Goal: Information Seeking & Learning: Find specific fact

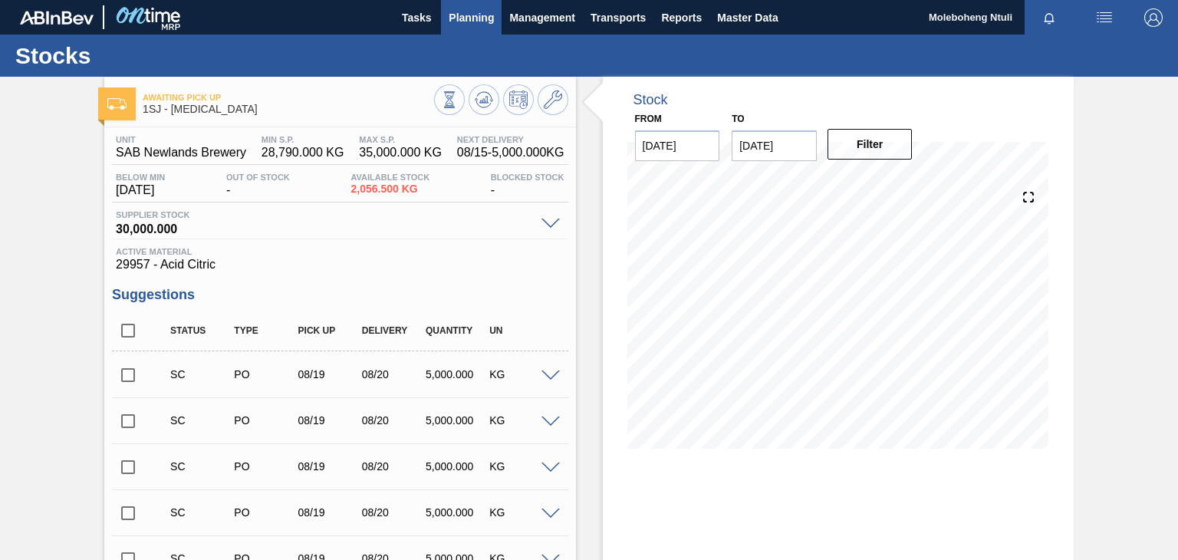
click at [475, 14] on span "Planning" at bounding box center [471, 17] width 45 height 18
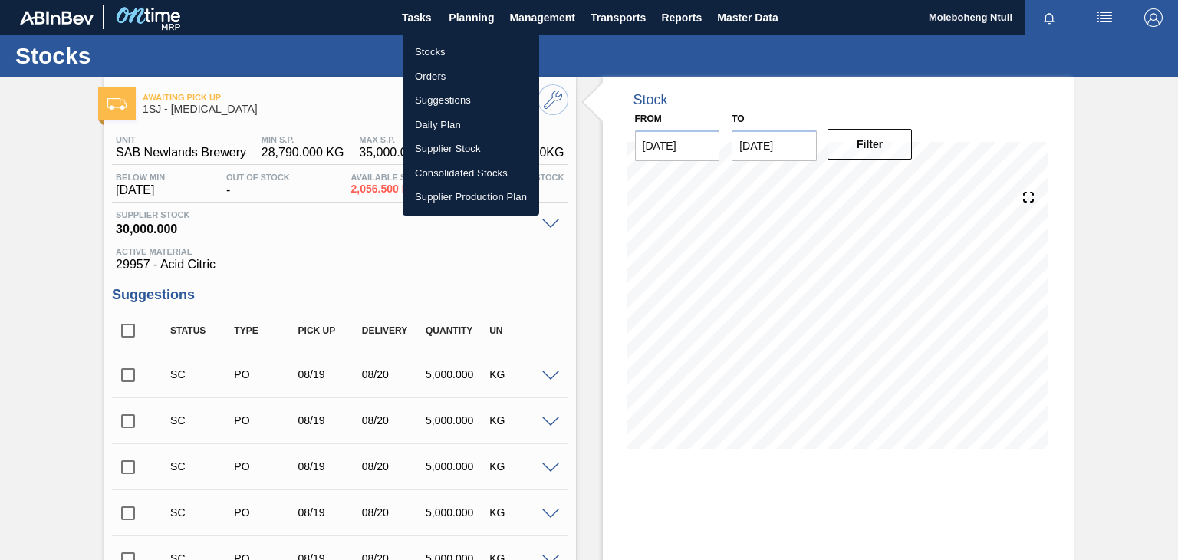
click at [346, 210] on div at bounding box center [589, 280] width 1178 height 560
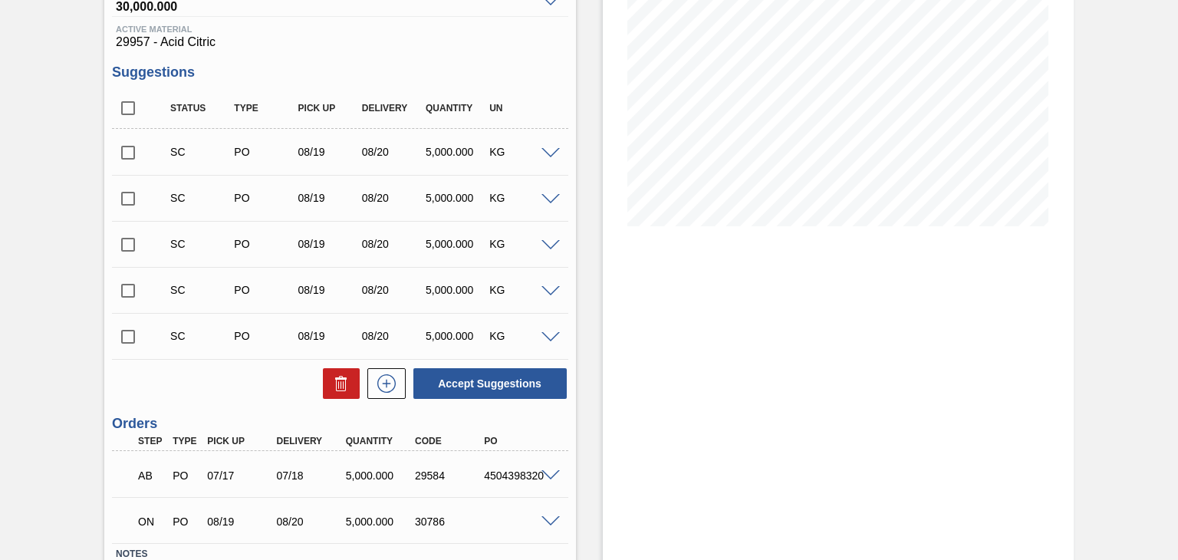
scroll to position [331, 0]
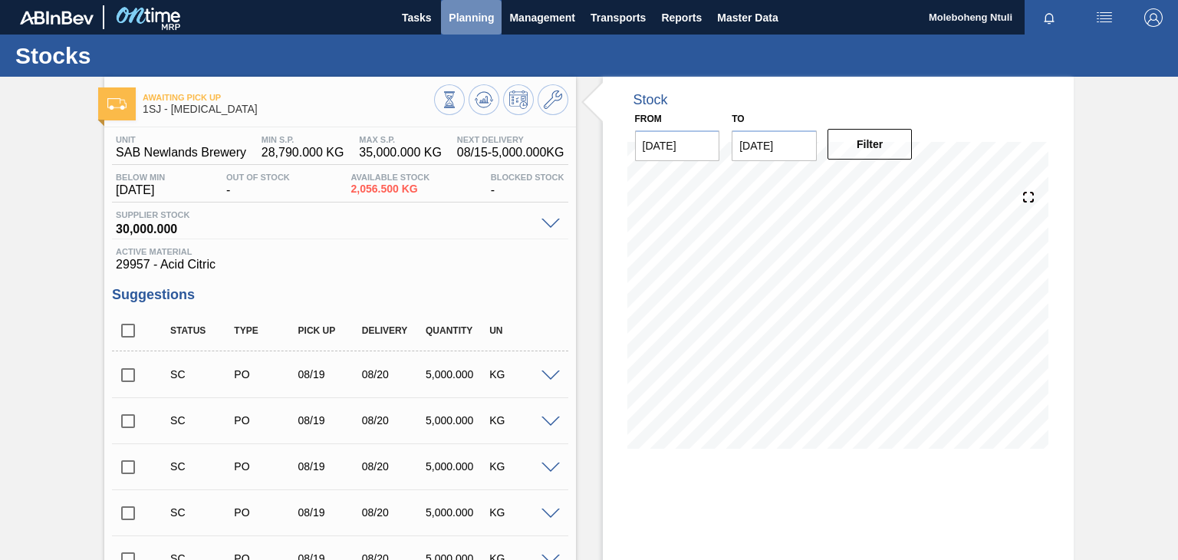
click at [472, 19] on span "Planning" at bounding box center [471, 17] width 45 height 18
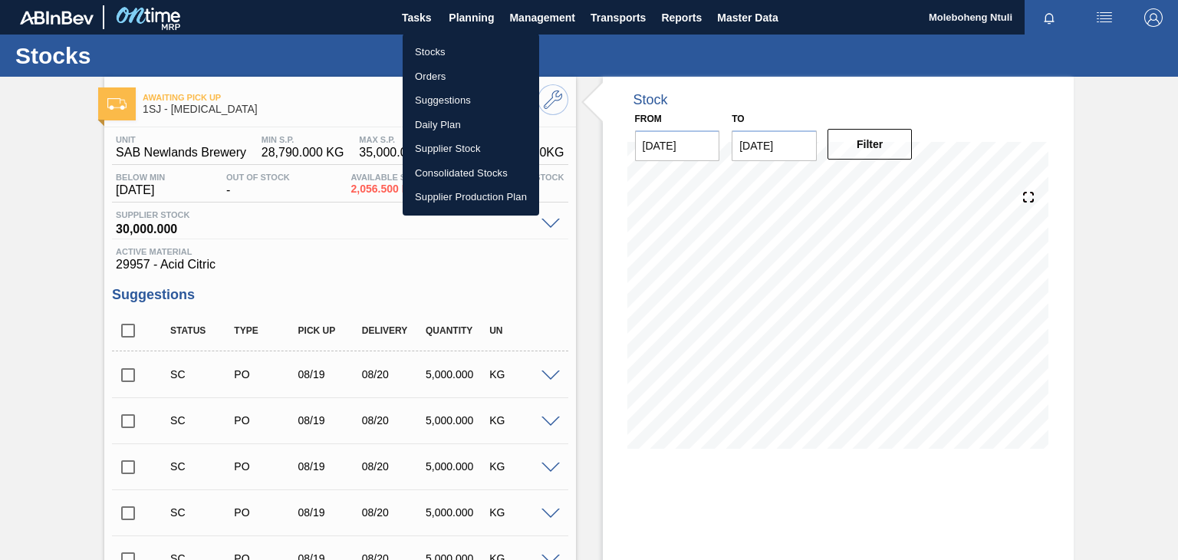
click at [430, 49] on li "Stocks" at bounding box center [471, 52] width 137 height 25
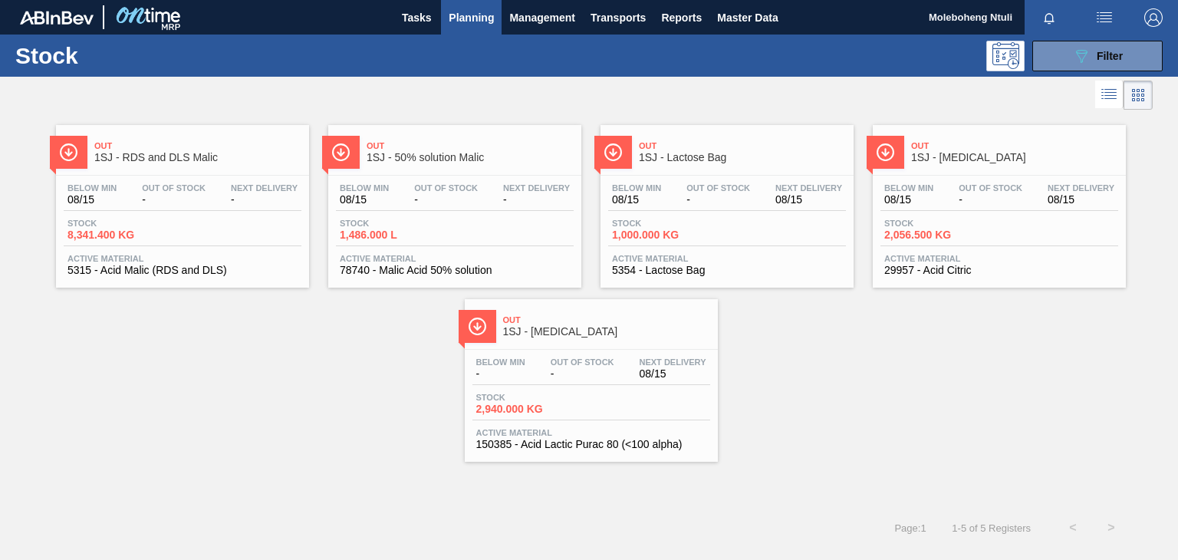
click at [986, 153] on span "1SJ - [MEDICAL_DATA]" at bounding box center [1014, 158] width 207 height 12
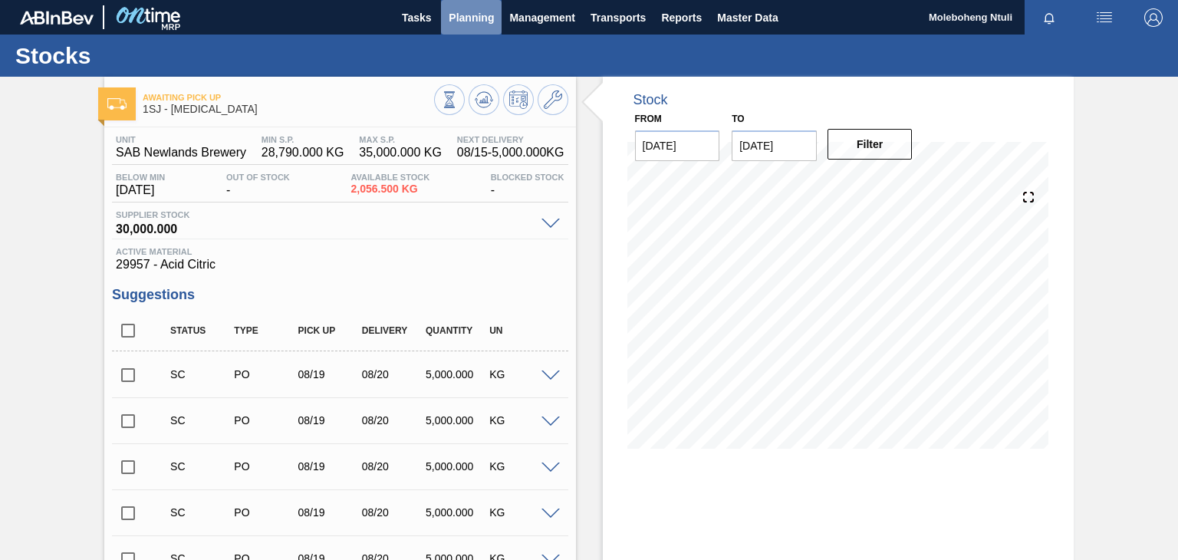
click at [458, 18] on span "Planning" at bounding box center [471, 17] width 45 height 18
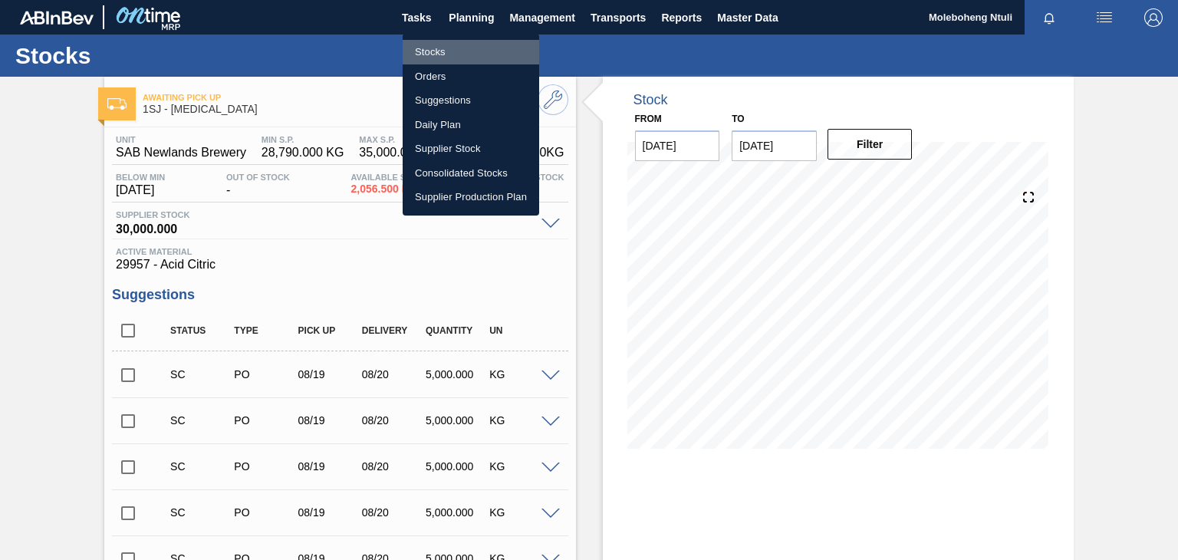
click at [433, 53] on li "Stocks" at bounding box center [471, 52] width 137 height 25
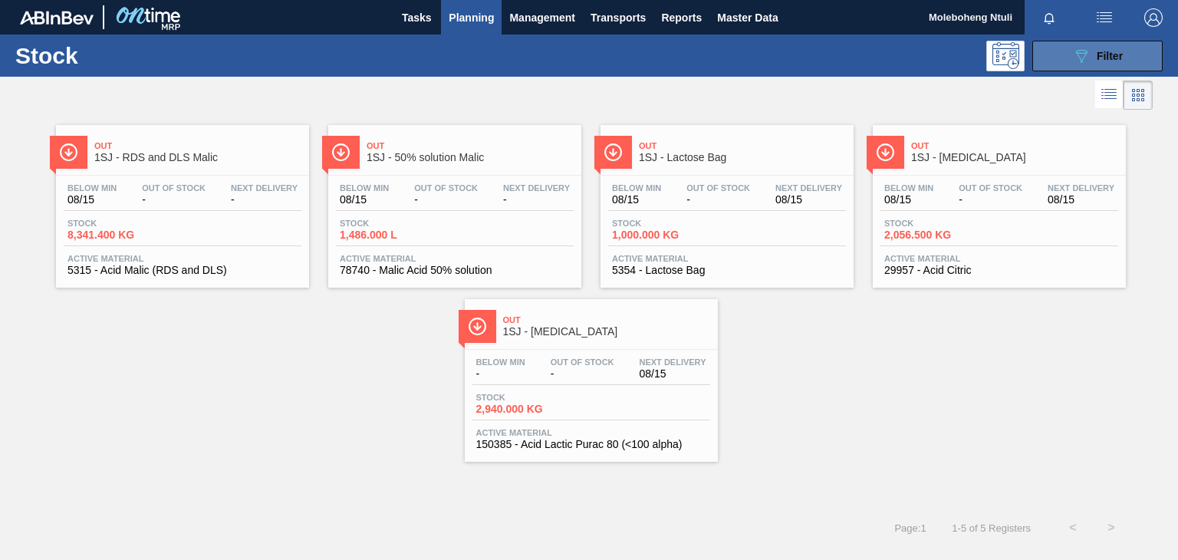
click at [1105, 52] on span "Filter" at bounding box center [1110, 56] width 26 height 12
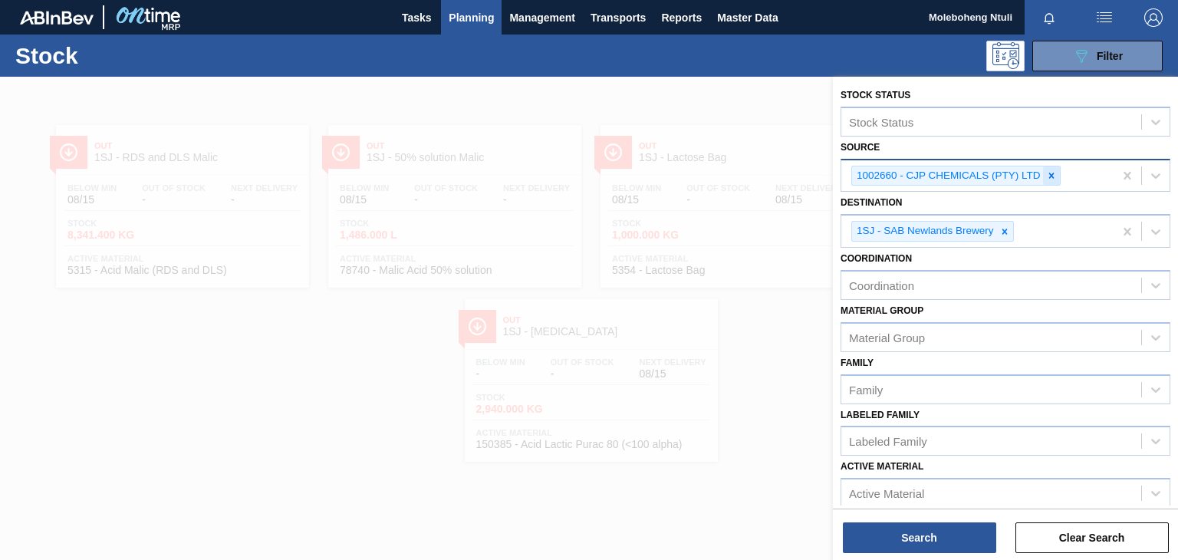
click at [1049, 176] on icon at bounding box center [1050, 175] width 5 height 5
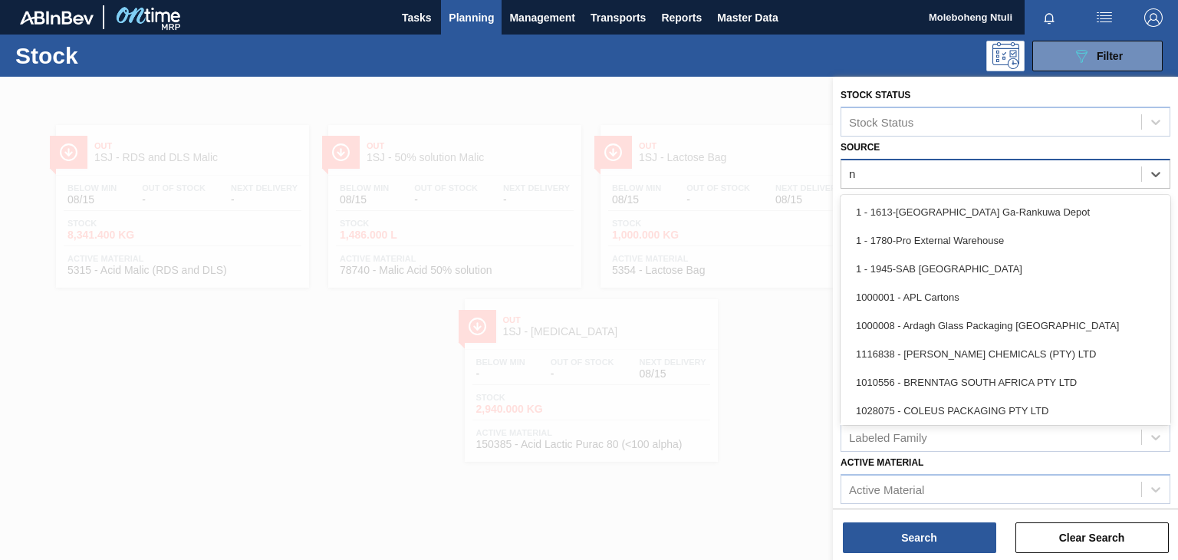
type input "no"
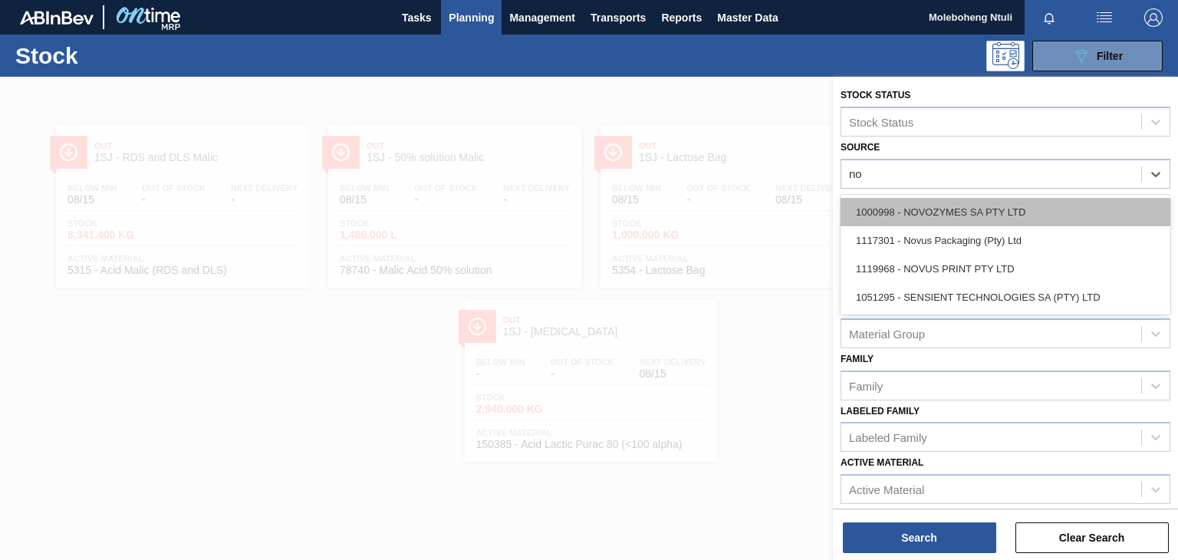
click at [1025, 202] on div "1000998 - NOVOZYMES SA PTY LTD" at bounding box center [1006, 212] width 330 height 28
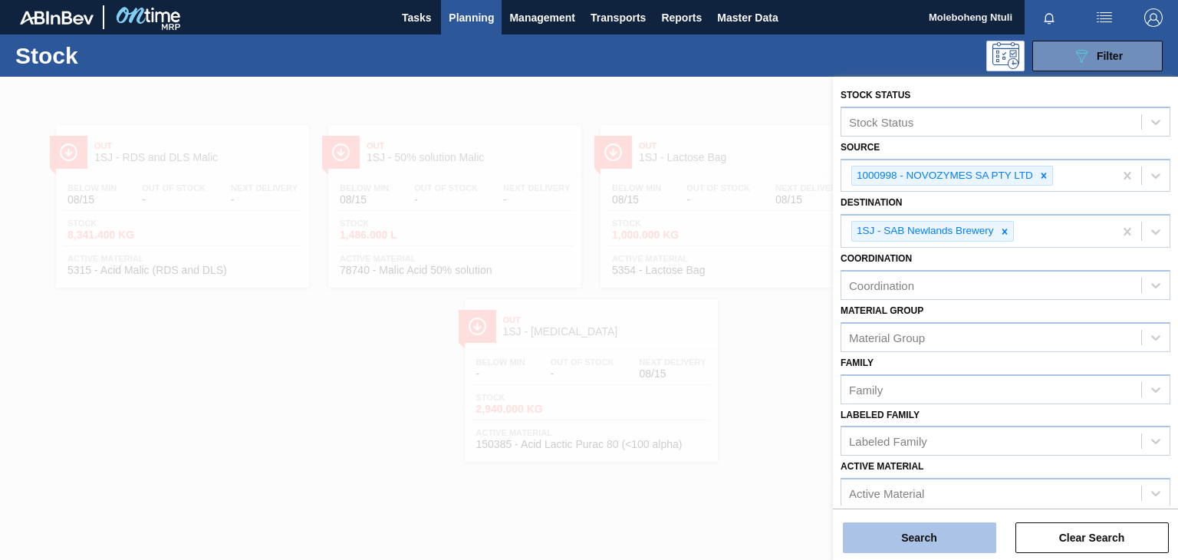
click at [943, 528] on button "Search" at bounding box center [919, 537] width 153 height 31
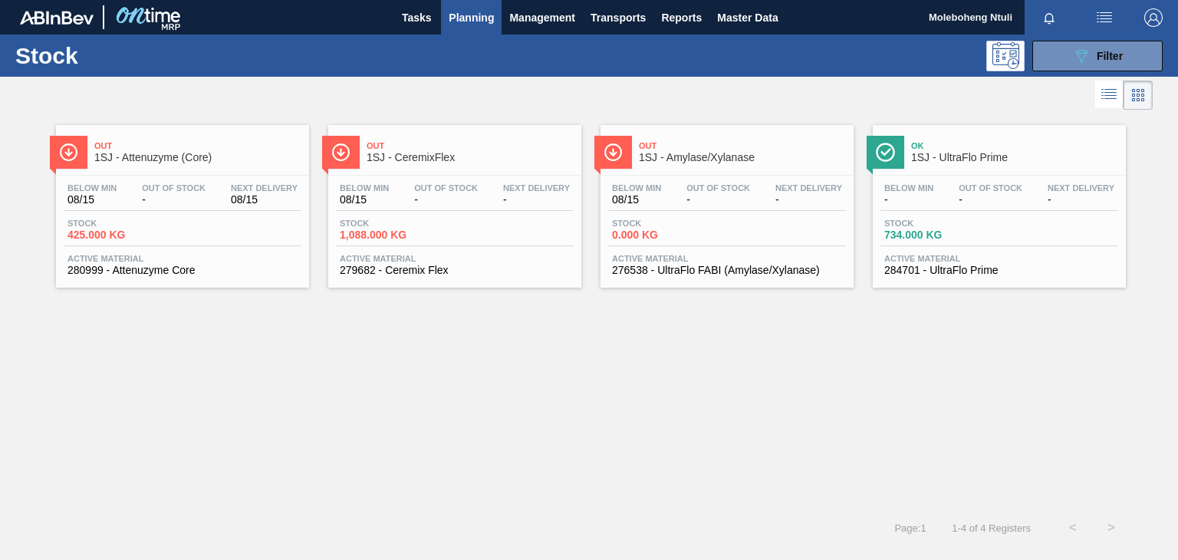
click at [258, 160] on span "1SJ - Attenuzyme (Core)" at bounding box center [197, 158] width 207 height 12
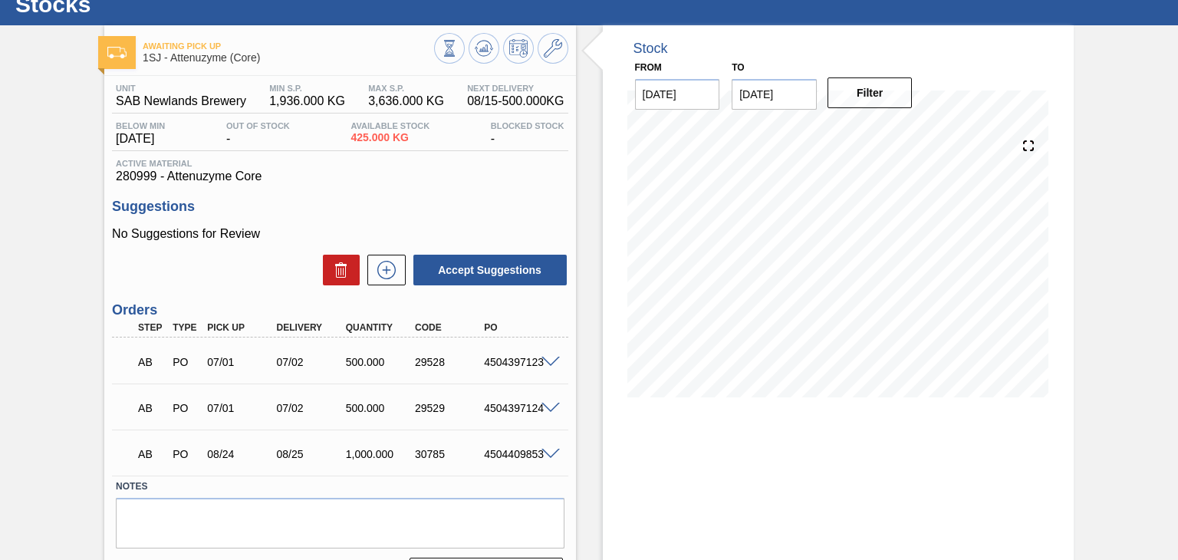
scroll to position [100, 0]
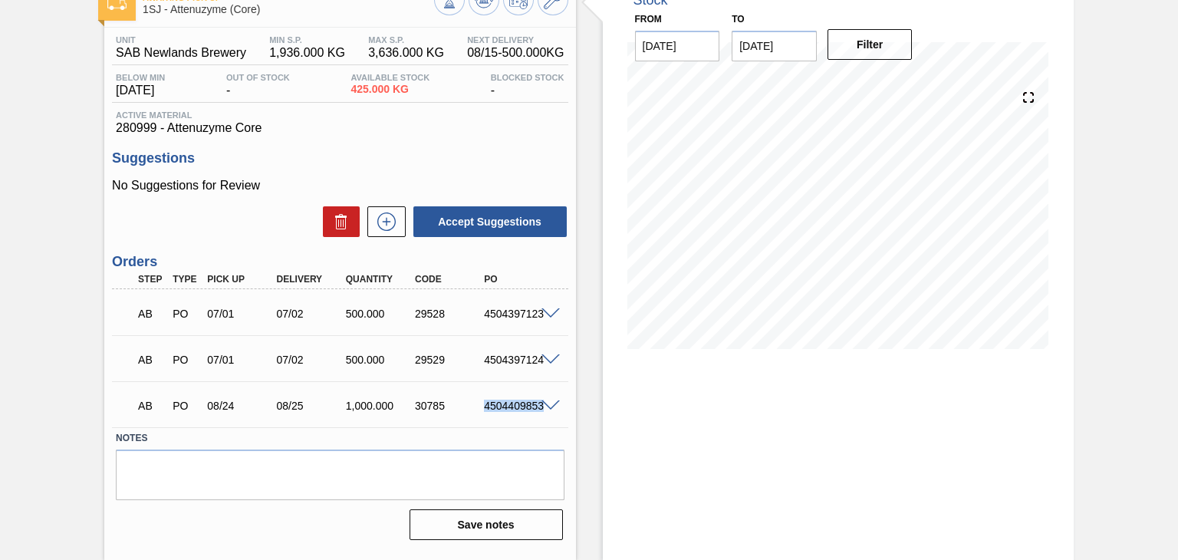
drag, startPoint x: 485, startPoint y: 405, endPoint x: 548, endPoint y: 403, distance: 63.7
click at [548, 403] on div "AB PO 08/24 08/25 1,000.000 30785 4504409853" at bounding box center [340, 404] width 456 height 38
copy div "4504409853"
